Goal: Transaction & Acquisition: Obtain resource

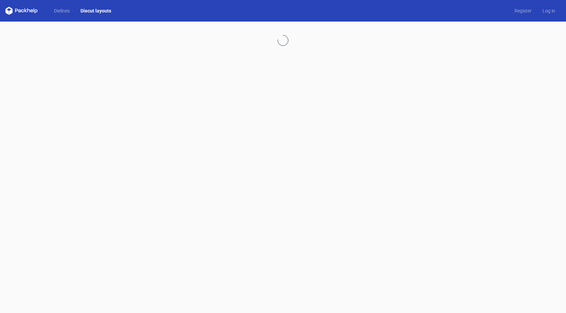
click at [27, 14] on icon at bounding box center [21, 11] width 32 height 8
click at [62, 11] on link "Dielines" at bounding box center [62, 10] width 27 height 7
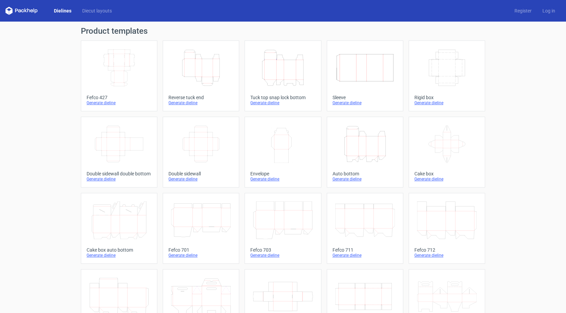
click at [283, 72] on icon "Height Depth Width" at bounding box center [283, 68] width 60 height 38
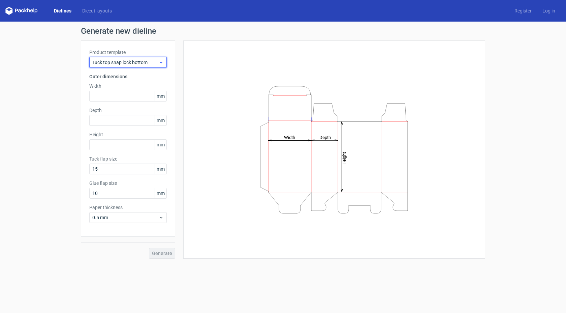
click at [118, 60] on span "Tuck top snap lock bottom" at bounding box center [125, 62] width 66 height 7
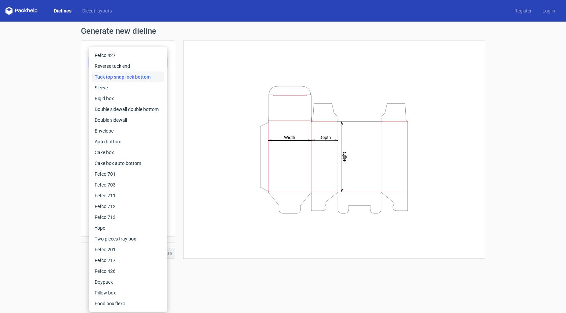
click at [61, 85] on div "Generate new dieline Product template Tuck top snap lock bottom Outer dimension…" at bounding box center [283, 143] width 566 height 242
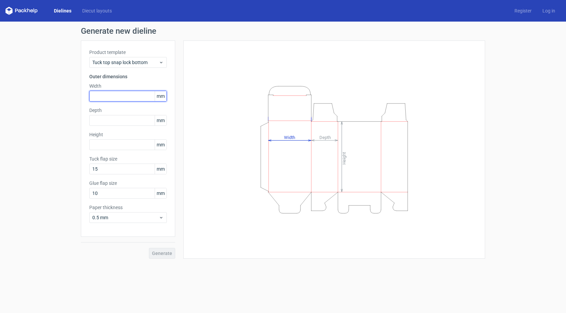
click at [113, 98] on input "text" at bounding box center [128, 96] width 78 height 11
type input "95"
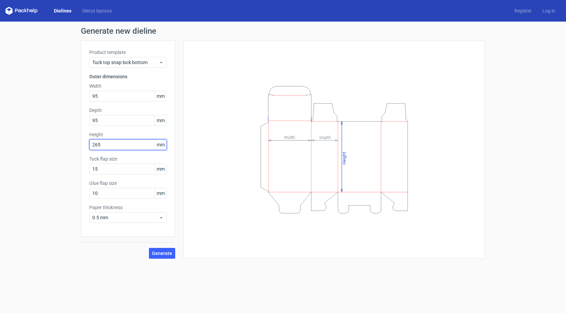
type input "265"
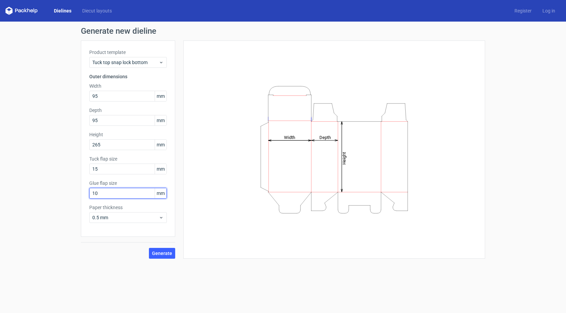
click at [140, 193] on input "10" at bounding box center [128, 193] width 78 height 11
click at [163, 252] on span "Generate" at bounding box center [162, 253] width 20 height 5
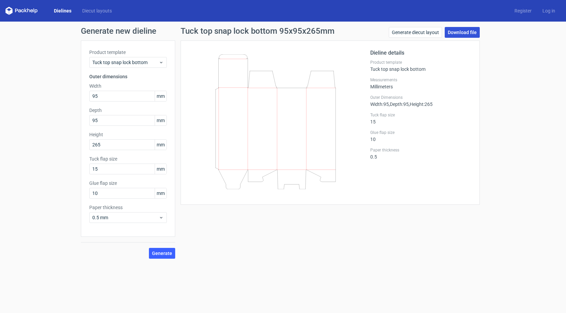
click at [467, 35] on link "Download file" at bounding box center [462, 32] width 35 height 11
click at [522, 117] on div "Generate new dieline Product template Tuck top snap lock bottom Outer dimension…" at bounding box center [283, 143] width 566 height 242
click at [413, 31] on link "Generate diecut layout" at bounding box center [415, 32] width 53 height 11
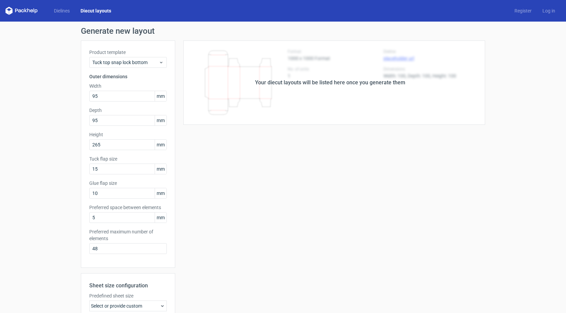
scroll to position [99, 0]
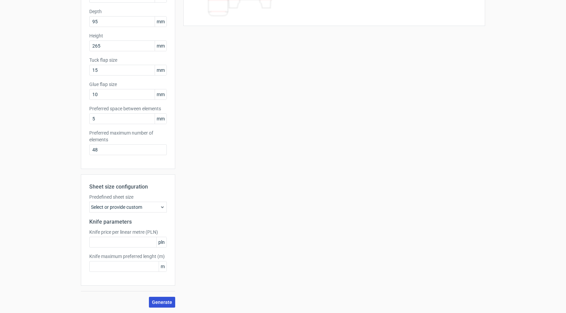
click at [161, 300] on span "Generate" at bounding box center [162, 302] width 20 height 5
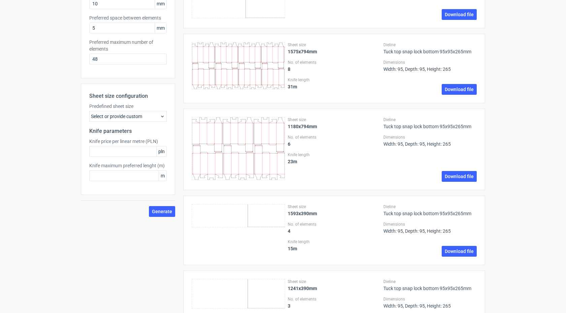
scroll to position [184, 0]
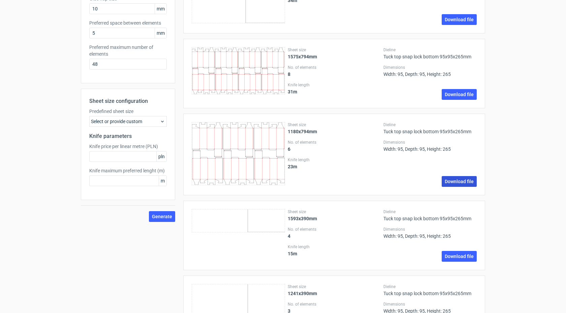
click at [454, 180] on link "Download file" at bounding box center [459, 181] width 35 height 11
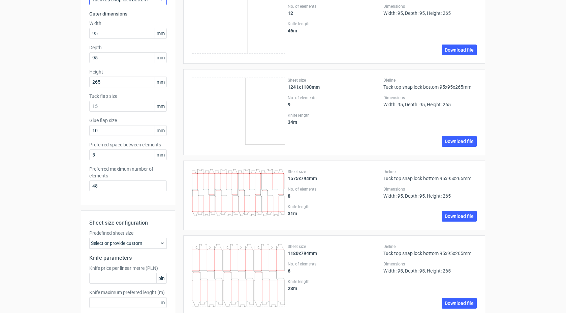
scroll to position [0, 0]
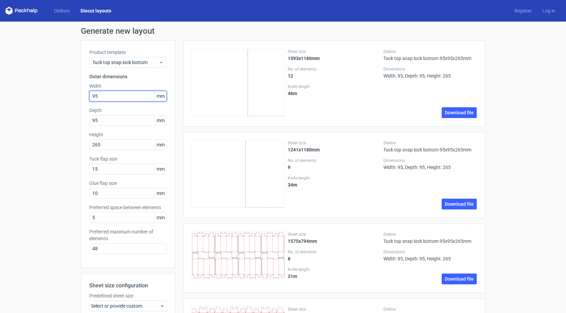
click at [102, 95] on input "95" at bounding box center [128, 96] width 78 height 11
type input "110"
click at [101, 119] on input "100" at bounding box center [128, 120] width 78 height 11
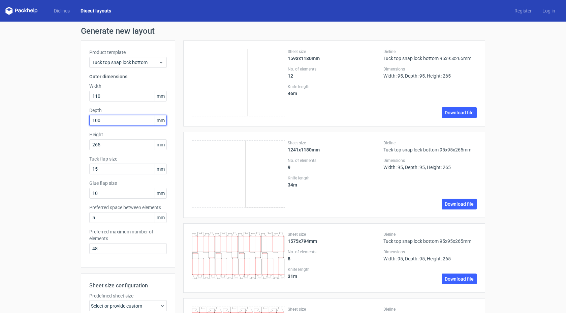
click at [103, 120] on input "100" at bounding box center [128, 120] width 78 height 11
type input "110"
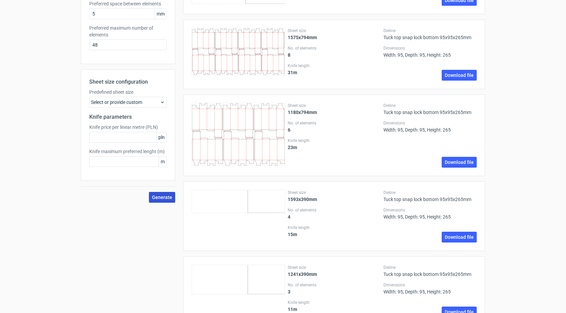
click at [163, 201] on button "Generate" at bounding box center [162, 197] width 26 height 11
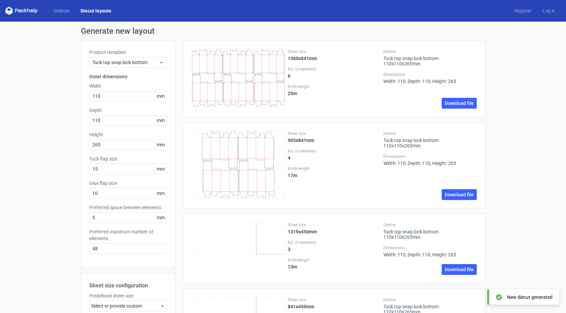
scroll to position [148, 0]
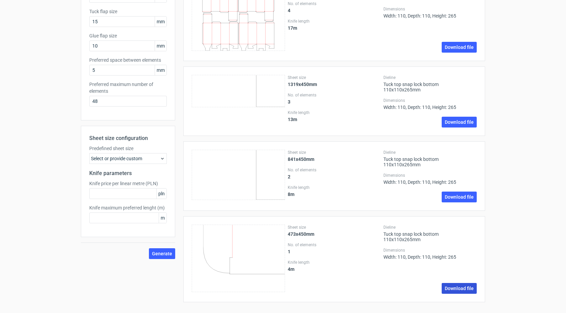
click at [449, 283] on link "Download file" at bounding box center [459, 288] width 35 height 11
